Goal: Task Accomplishment & Management: Use online tool/utility

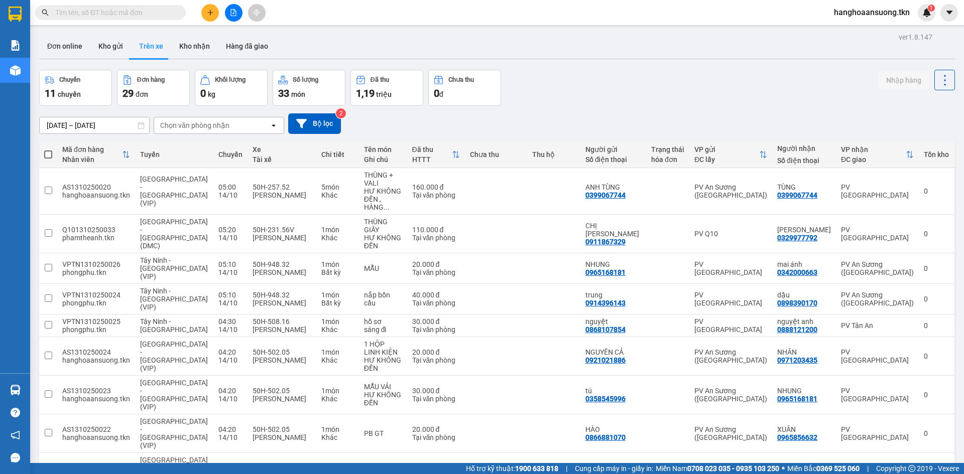
click at [29, 390] on div "Hàng sắp về" at bounding box center [15, 390] width 30 height 23
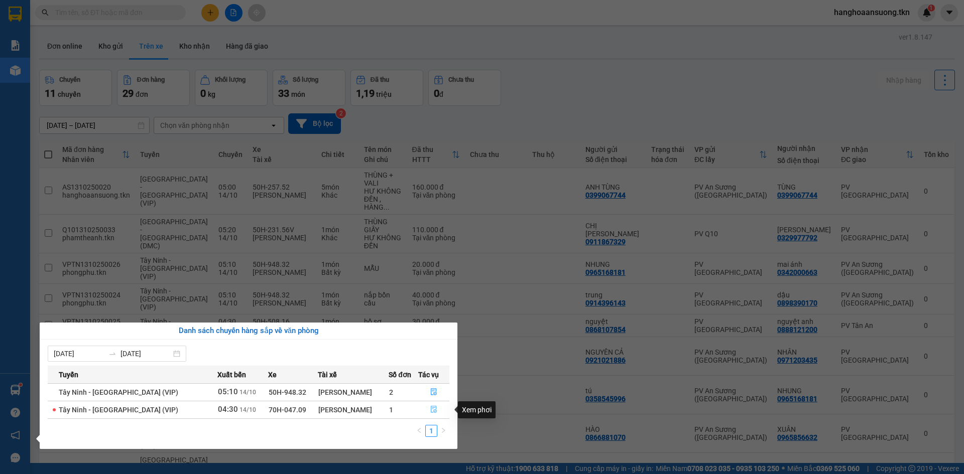
click at [431, 410] on icon "file-done" at bounding box center [434, 410] width 6 height 7
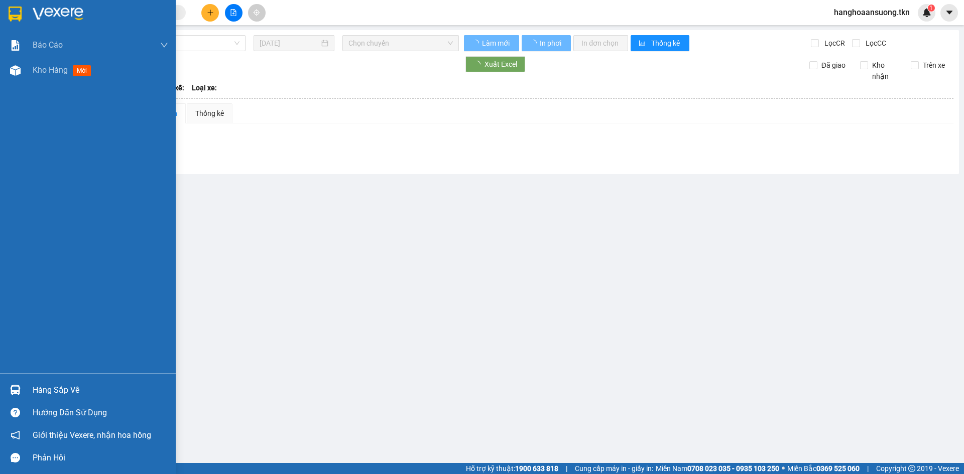
type input "[DATE]"
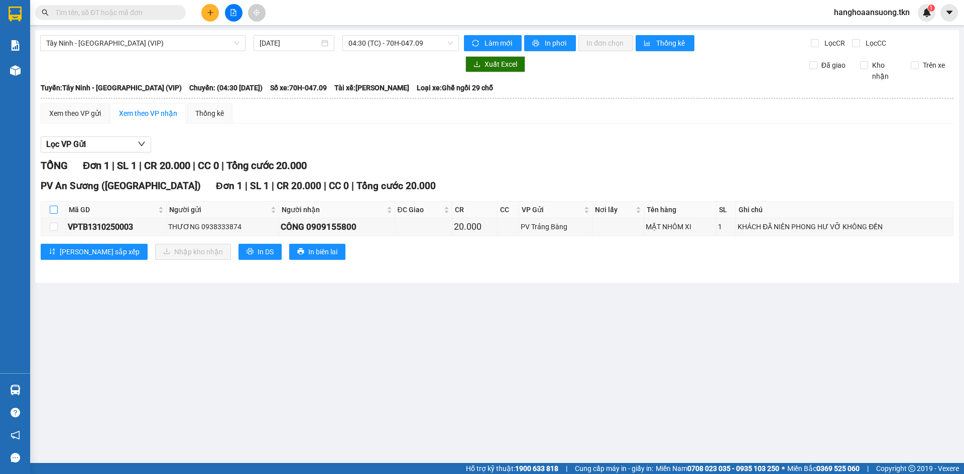
click at [52, 214] on input "checkbox" at bounding box center [54, 210] width 8 height 8
checkbox input "true"
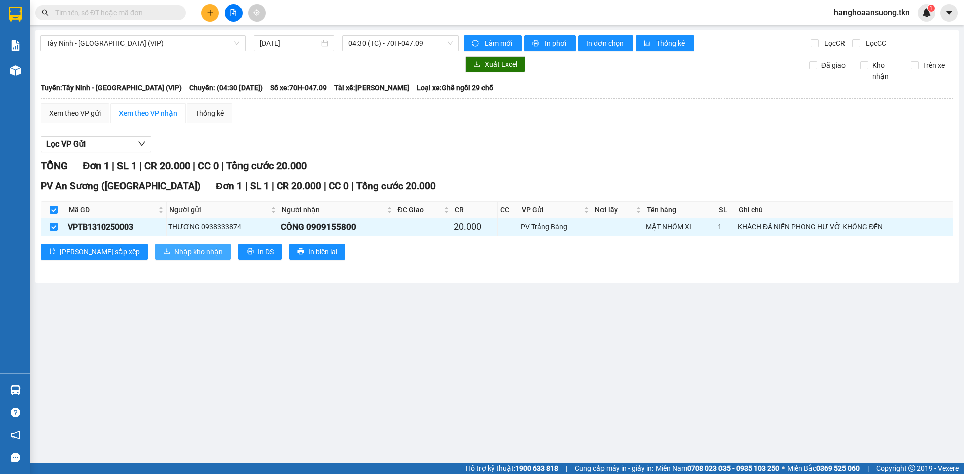
click at [174, 252] on span "Nhập kho nhận" at bounding box center [198, 252] width 49 height 11
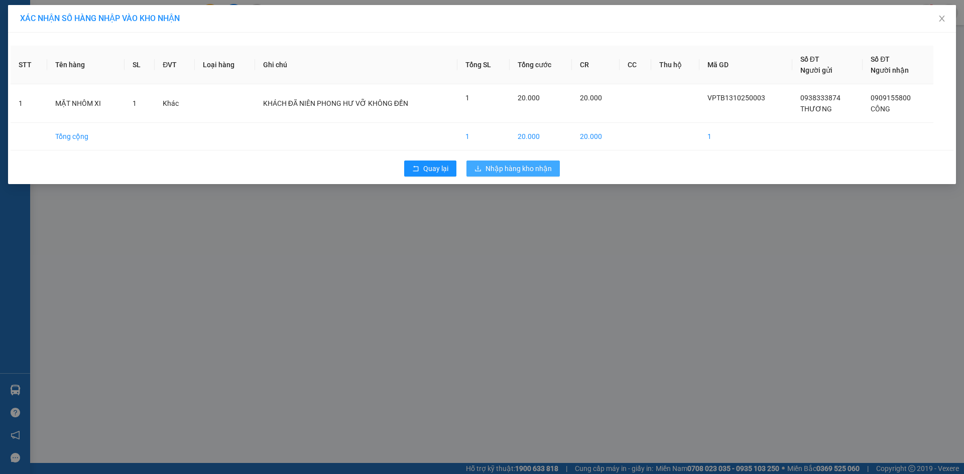
click at [533, 164] on span "Nhập hàng kho nhận" at bounding box center [518, 168] width 66 height 11
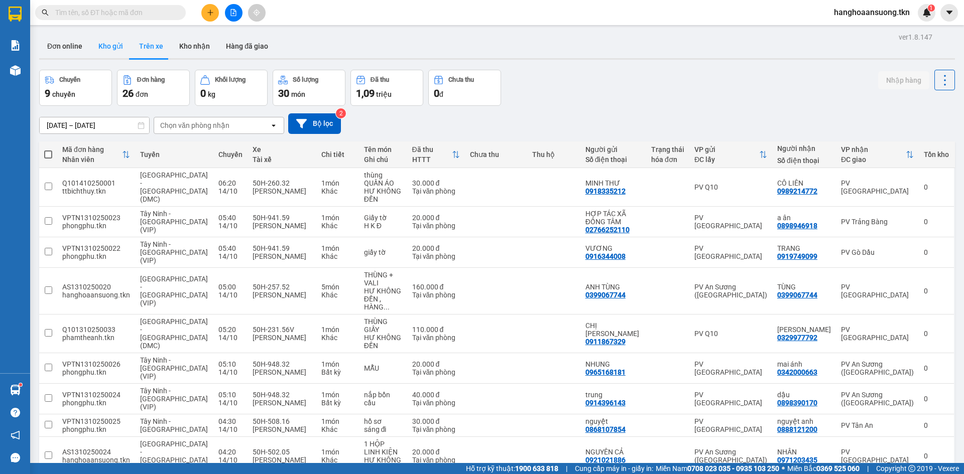
click at [108, 45] on button "Kho gửi" at bounding box center [110, 46] width 41 height 24
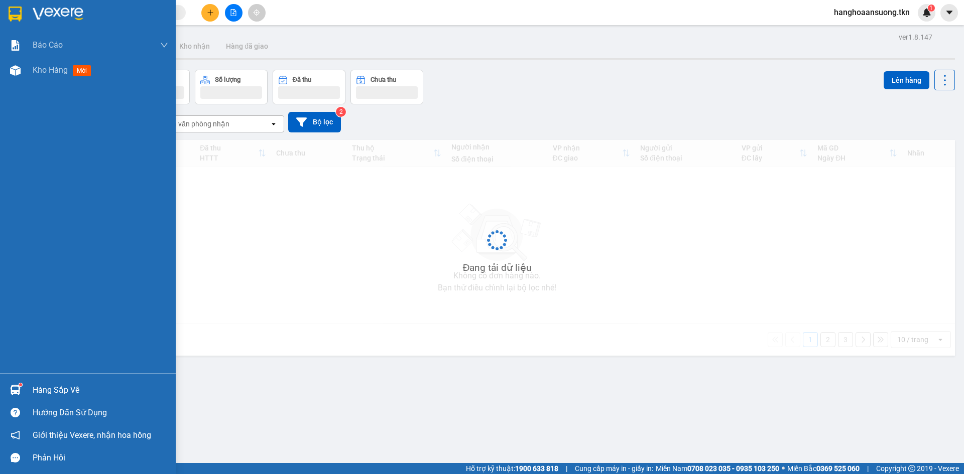
click at [11, 390] on img at bounding box center [15, 390] width 11 height 11
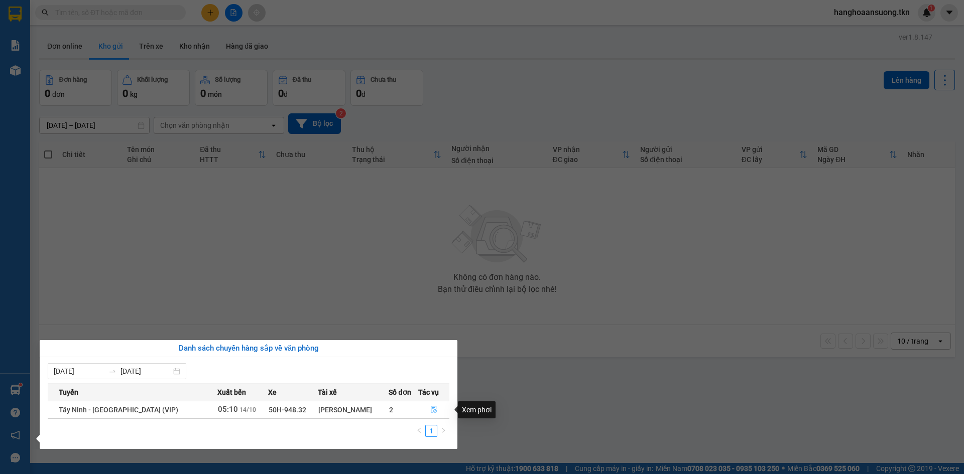
click at [430, 411] on icon "file-done" at bounding box center [433, 409] width 7 height 7
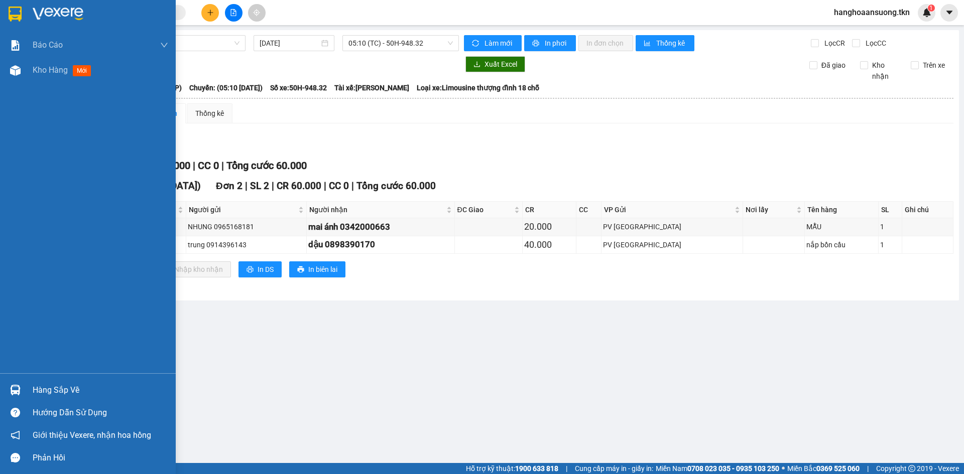
click at [18, 392] on img at bounding box center [15, 390] width 11 height 11
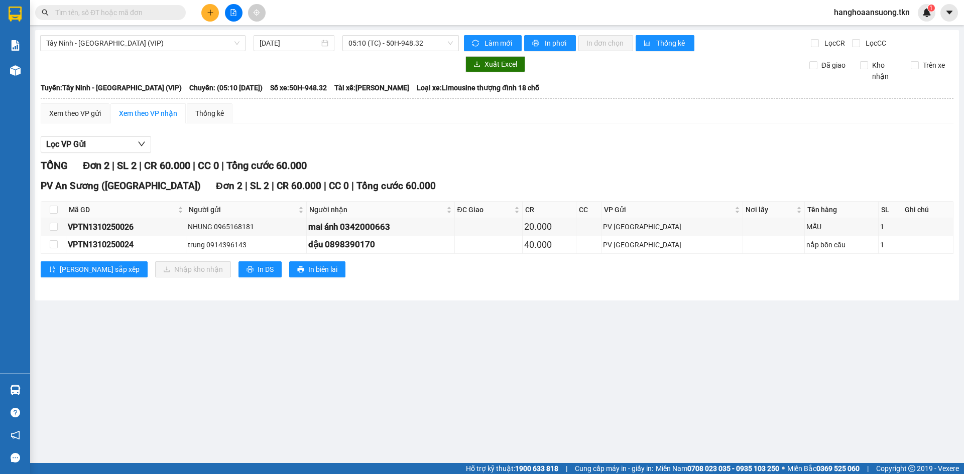
click at [209, 325] on section "Kết quả tìm kiếm ( 0 ) Bộ lọc No Data hanghoaansuong.tkn 1 Báo cáo Mẫu 1: Báo c…" at bounding box center [482, 237] width 964 height 474
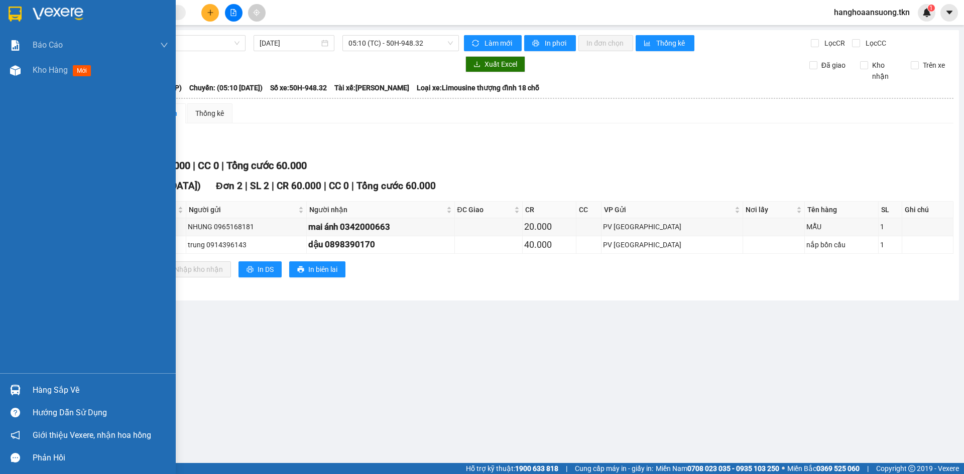
click at [12, 17] on img at bounding box center [15, 14] width 13 height 15
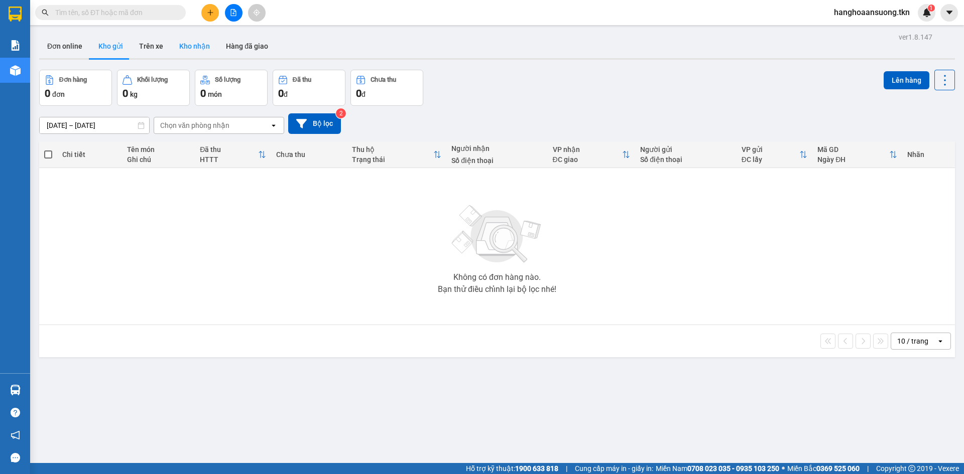
click at [190, 50] on button "Kho nhận" at bounding box center [194, 46] width 47 height 24
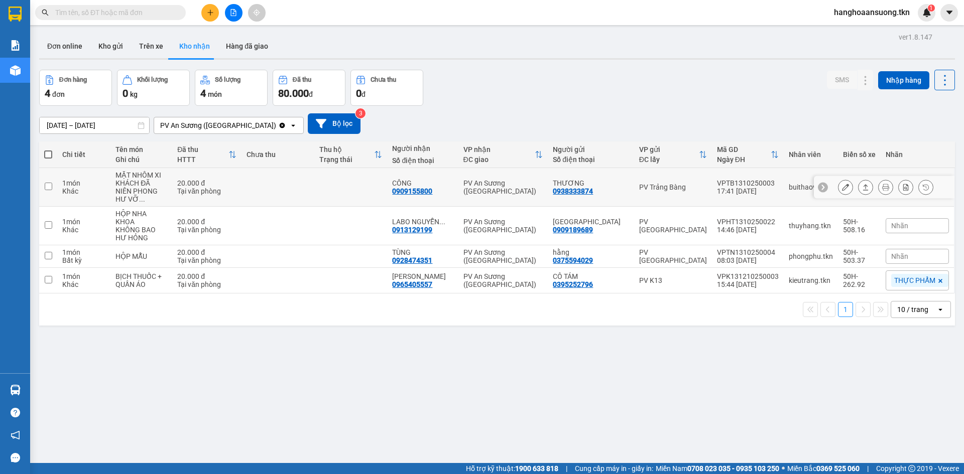
click at [862, 184] on icon at bounding box center [865, 187] width 7 height 7
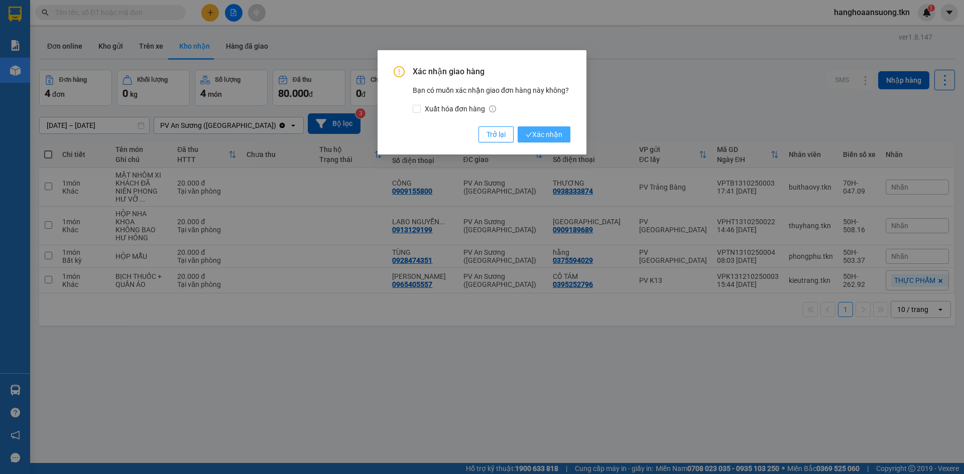
click at [559, 138] on span "Xác nhận" at bounding box center [544, 134] width 37 height 11
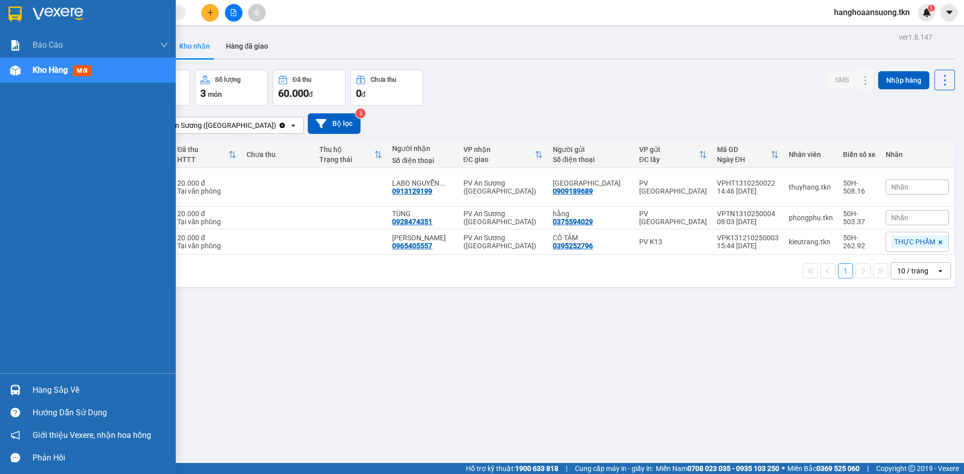
click at [33, 394] on div "Hàng sắp về" at bounding box center [101, 390] width 136 height 15
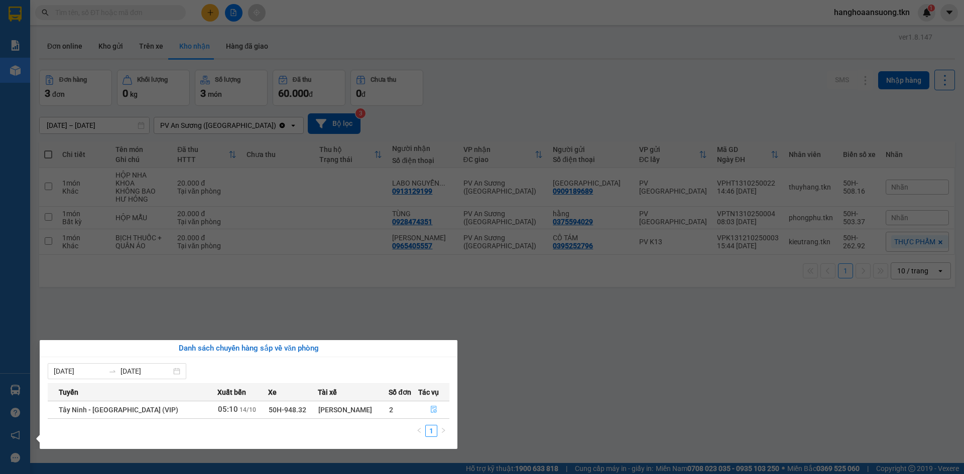
click at [435, 409] on button "button" at bounding box center [434, 410] width 30 height 16
